Goal: Task Accomplishment & Management: Use online tool/utility

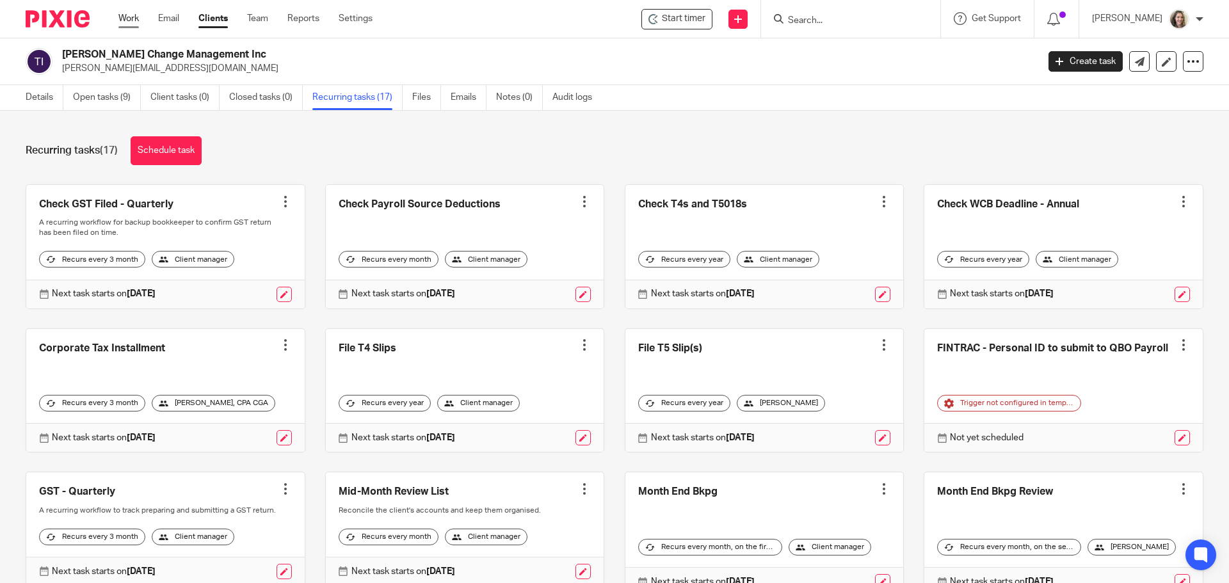
click at [126, 18] on link "Work" at bounding box center [128, 18] width 20 height 13
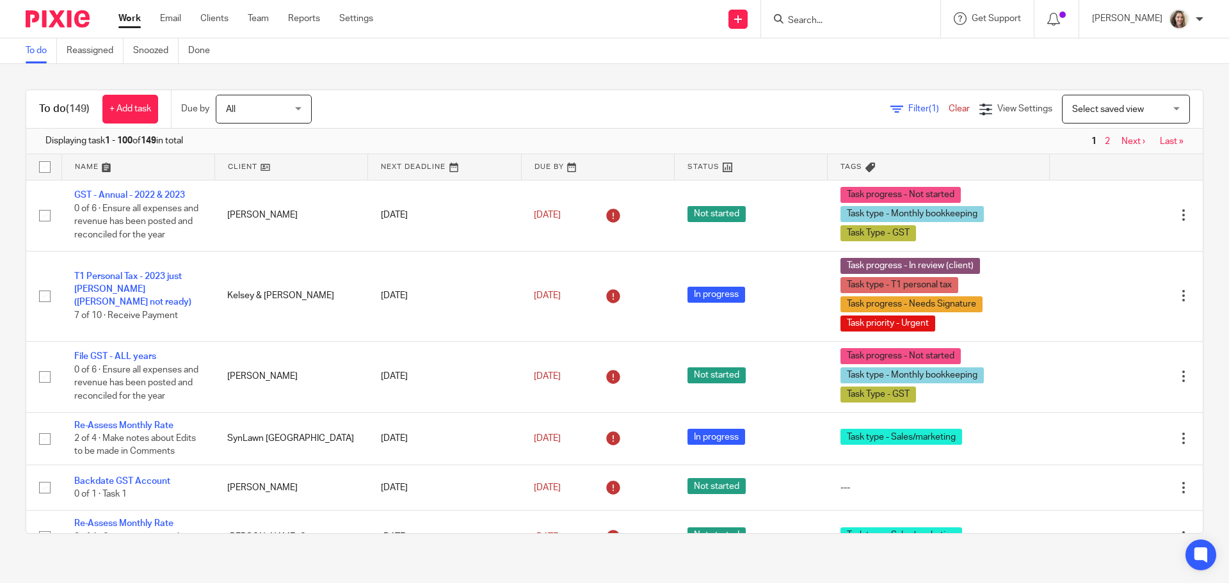
click at [830, 22] on input "Search" at bounding box center [844, 21] width 115 height 12
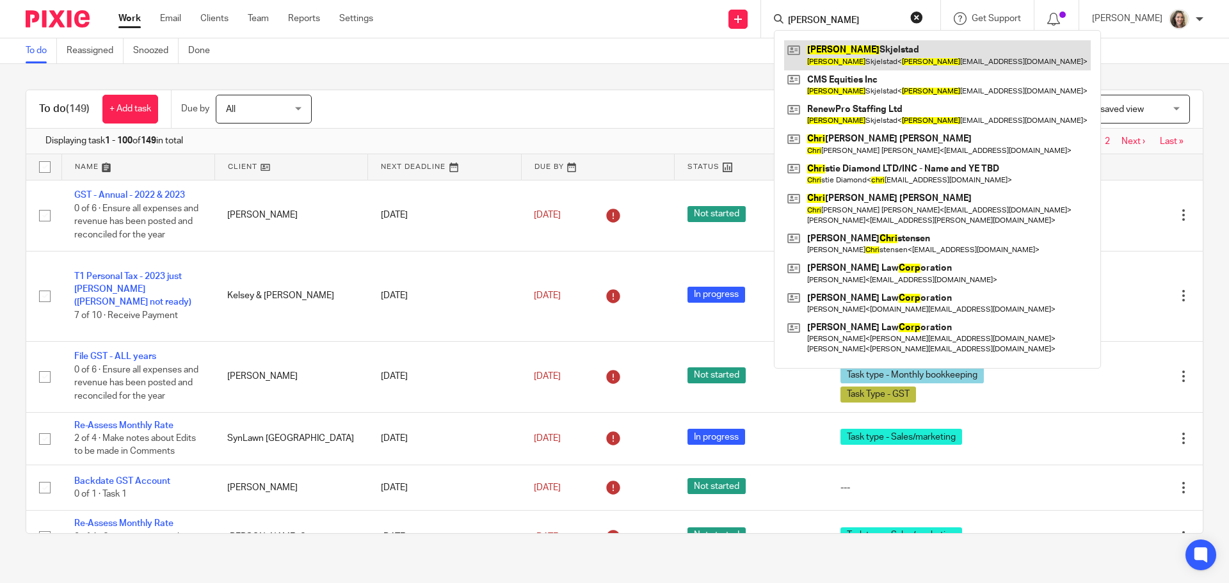
type input "cori"
click at [843, 56] on link at bounding box center [937, 54] width 307 height 29
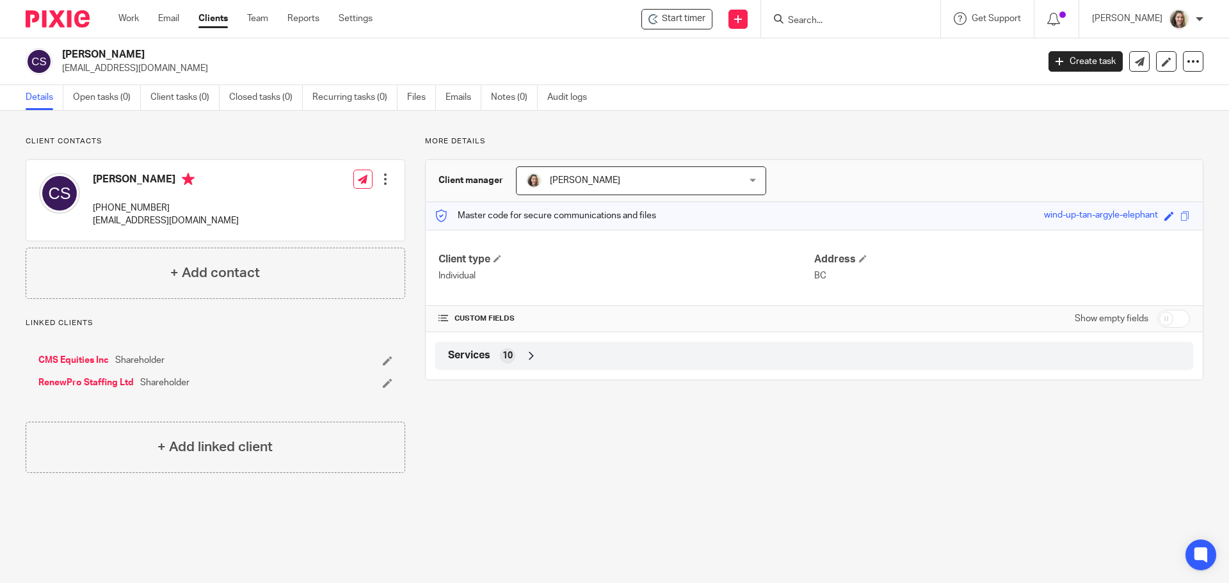
click at [108, 382] on link "RenewPro Staffing Ltd" at bounding box center [85, 383] width 95 height 13
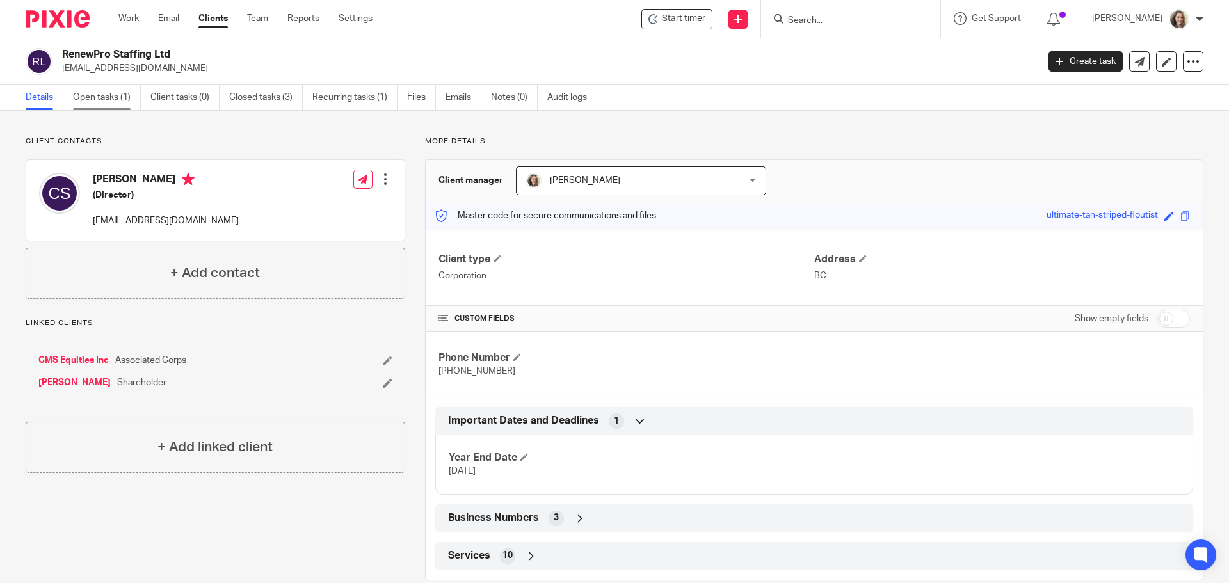
click at [104, 95] on link "Open tasks (1)" at bounding box center [107, 97] width 68 height 25
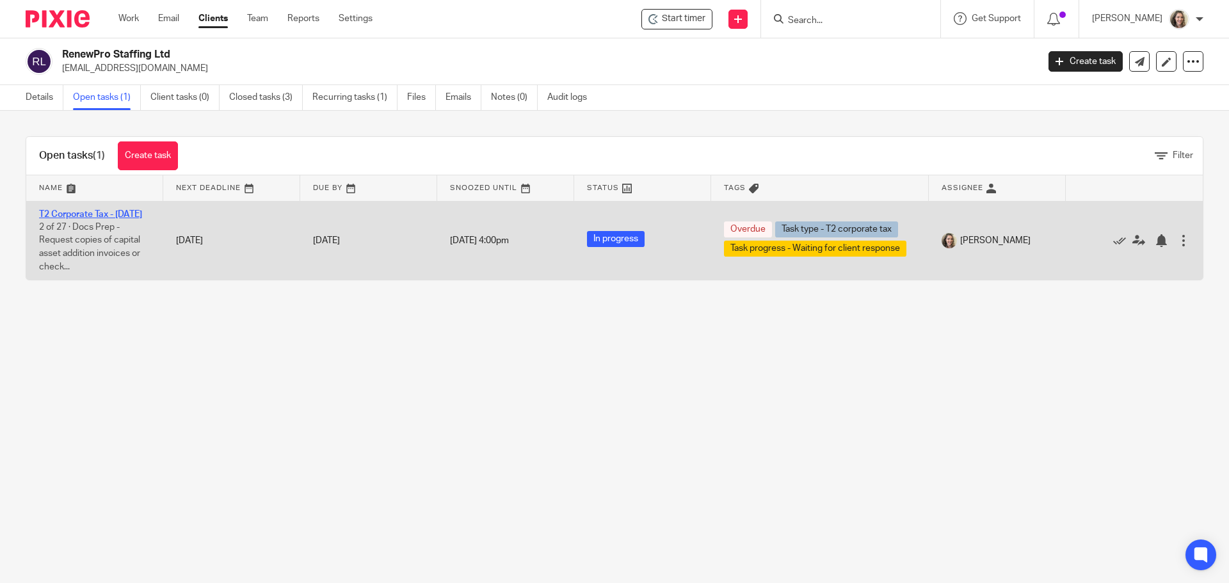
click at [81, 211] on link "T2 Corporate Tax - [DATE]" at bounding box center [90, 214] width 103 height 9
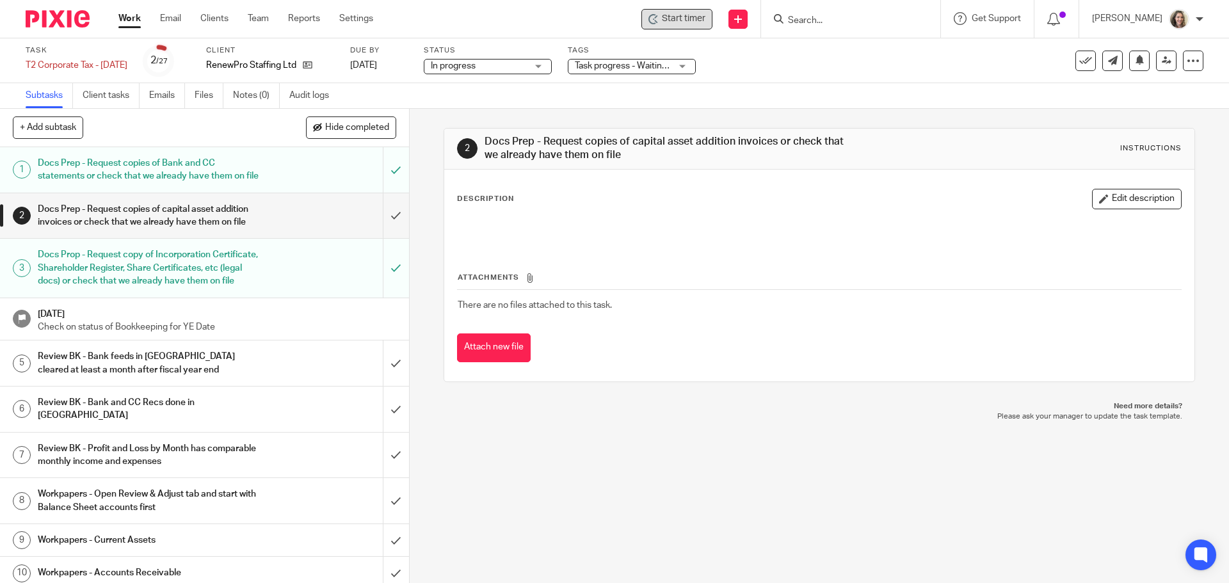
click at [704, 17] on span "Start timer" at bounding box center [684, 18] width 44 height 13
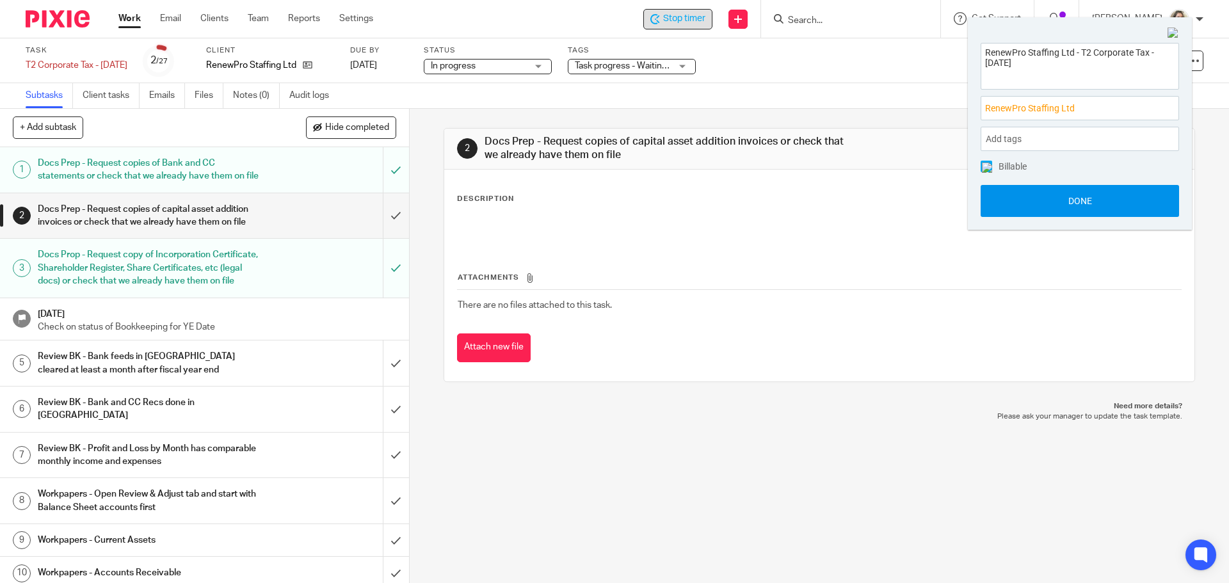
click at [1085, 206] on button "Done" at bounding box center [1080, 201] width 198 height 32
